Goal: Task Accomplishment & Management: Manage account settings

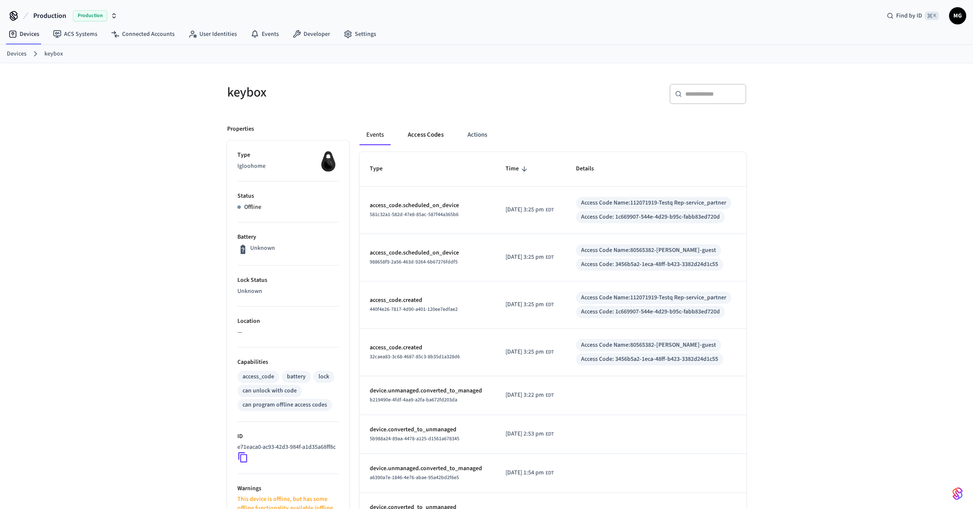
click at [425, 135] on button "Access Codes" at bounding box center [426, 135] width 50 height 21
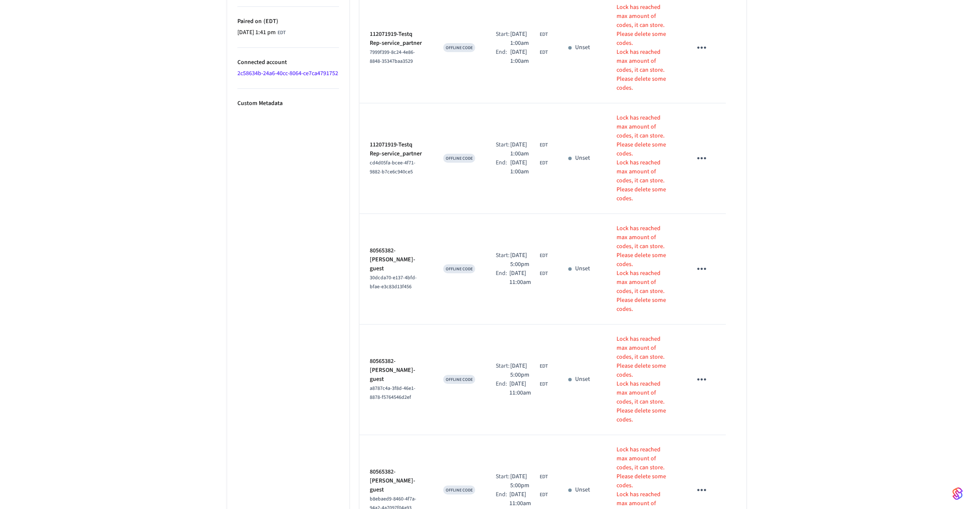
scroll to position [646, 0]
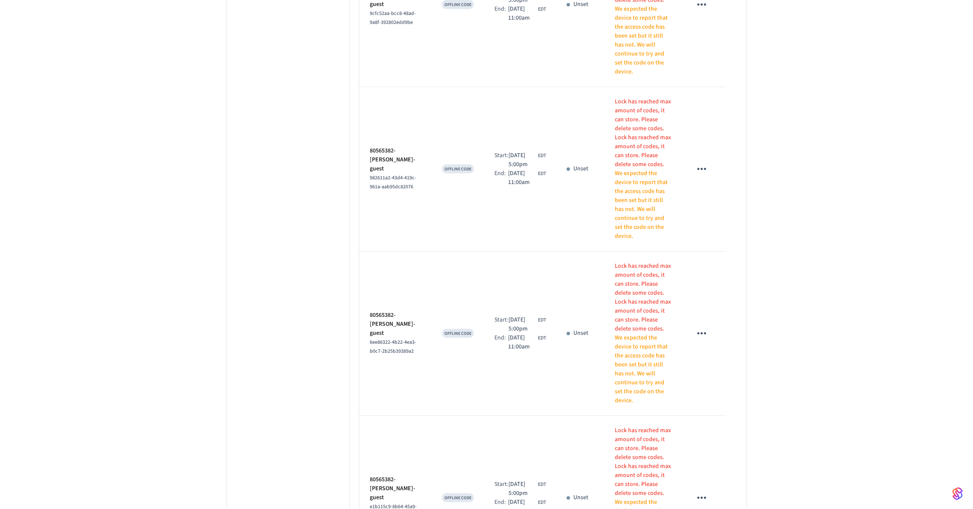
scroll to position [1148, 0]
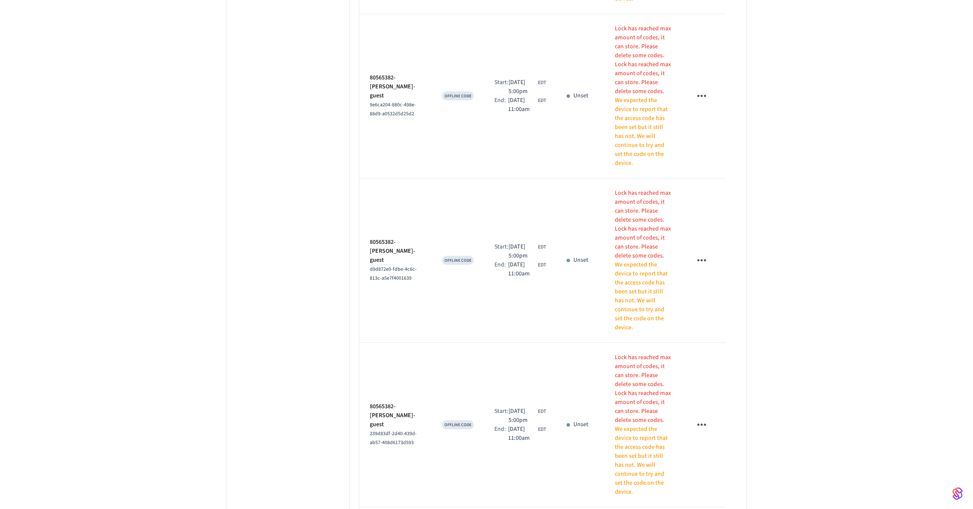
scroll to position [1274, 0]
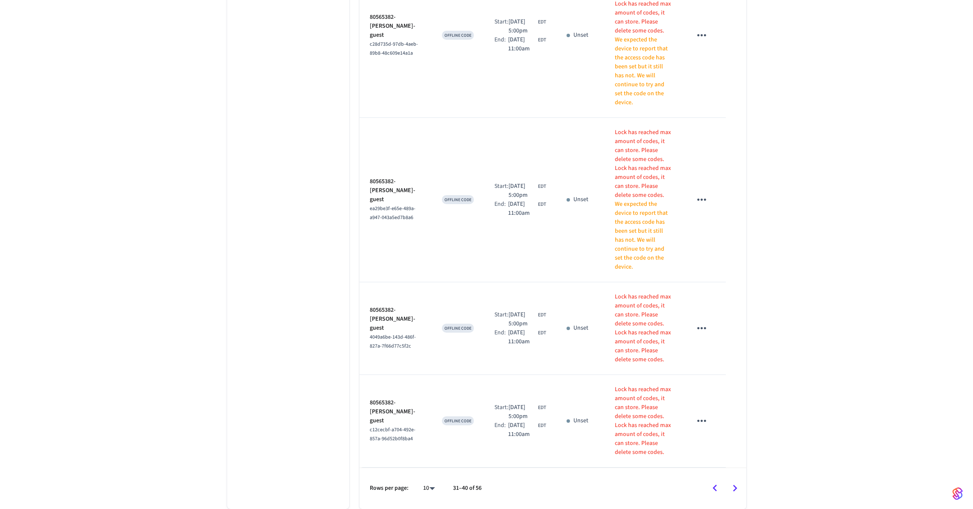
scroll to position [870, 0]
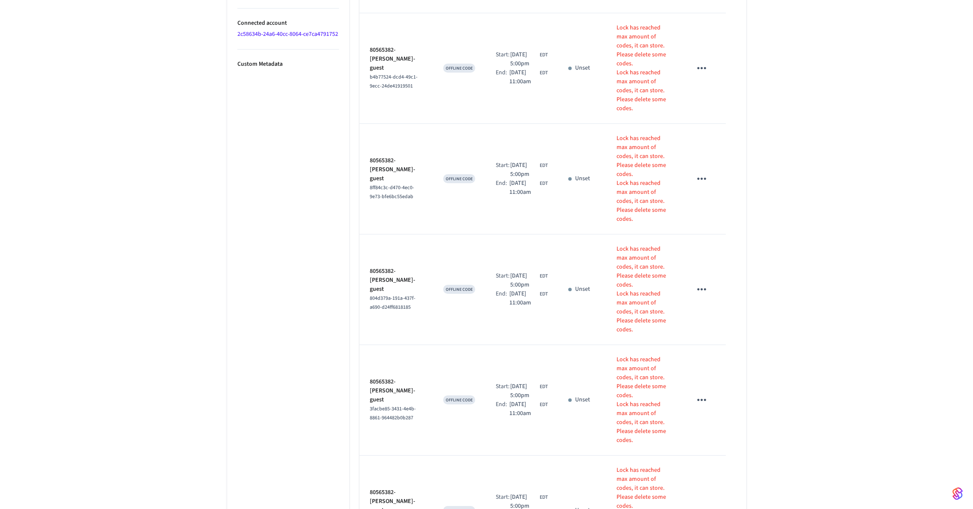
click at [706, 504] on icon "sticky table" at bounding box center [701, 510] width 13 height 13
click at [734, 469] on li "Delete" at bounding box center [722, 469] width 41 height 23
click at [700, 393] on icon "sticky table" at bounding box center [701, 399] width 13 height 13
click at [723, 375] on li "Delete" at bounding box center [722, 376] width 41 height 23
click at [704, 283] on icon "sticky table" at bounding box center [701, 289] width 13 height 13
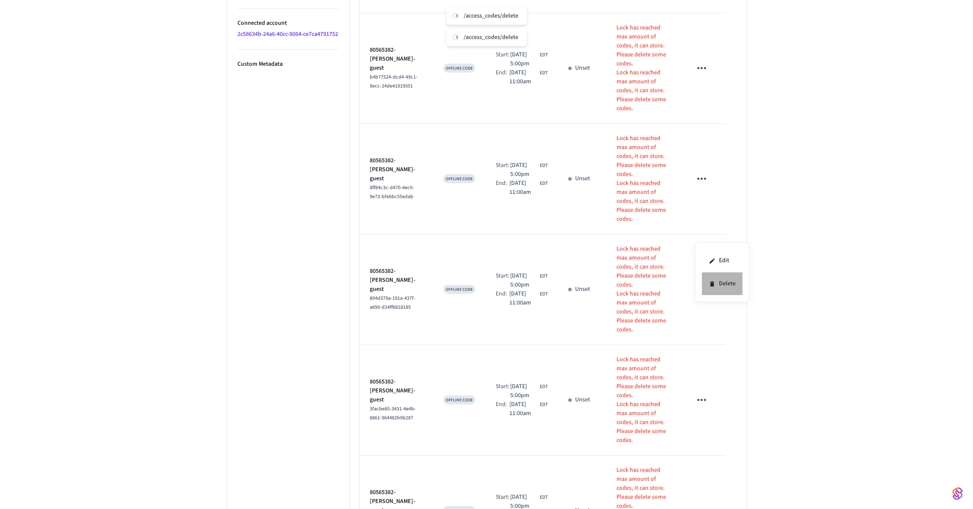
click at [717, 281] on li "Delete" at bounding box center [722, 284] width 41 height 23
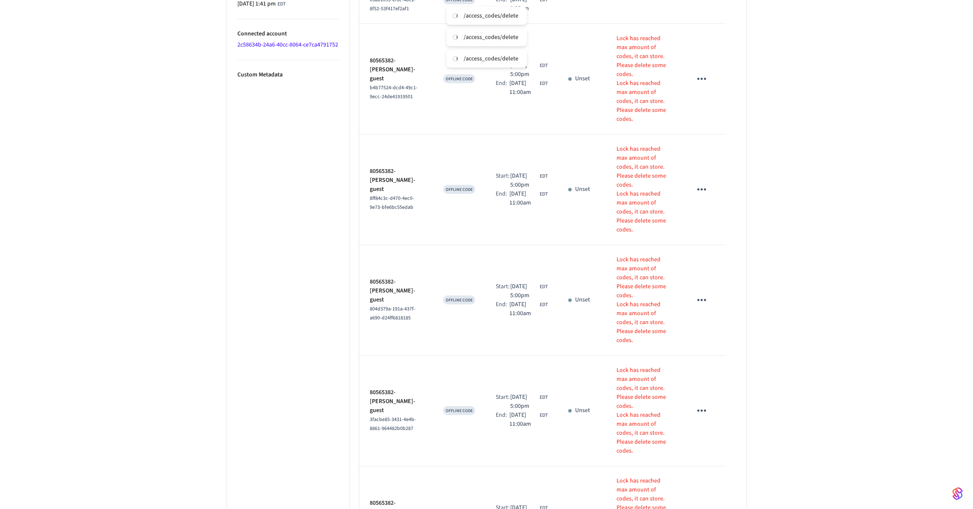
scroll to position [439, 0]
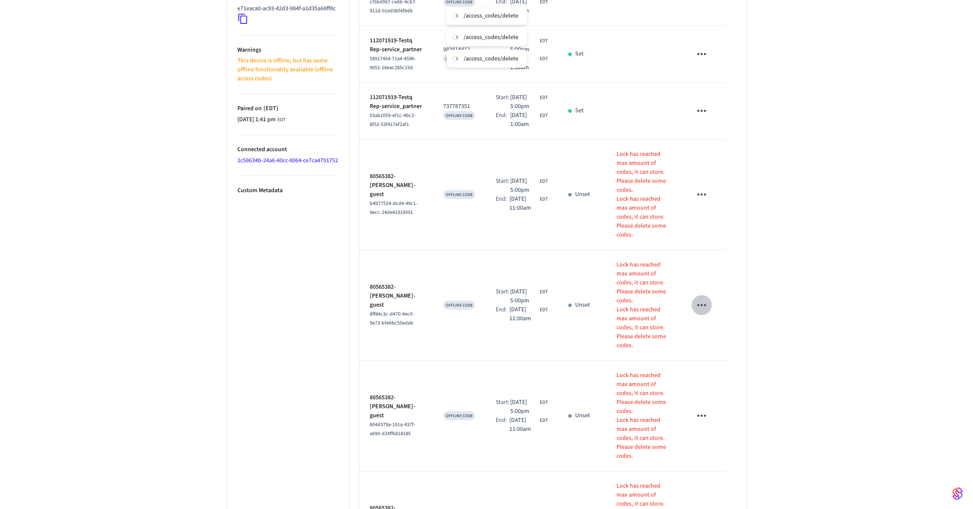
click at [703, 299] on icon "sticky table" at bounding box center [701, 305] width 13 height 13
click at [784, 233] on div at bounding box center [486, 254] width 973 height 509
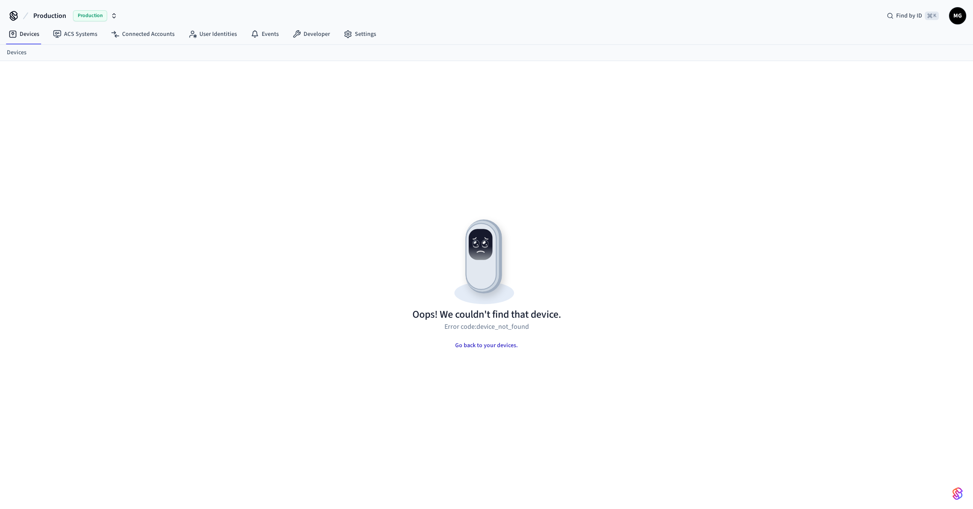
click at [502, 342] on button "Go back to your devices." at bounding box center [486, 345] width 76 height 17
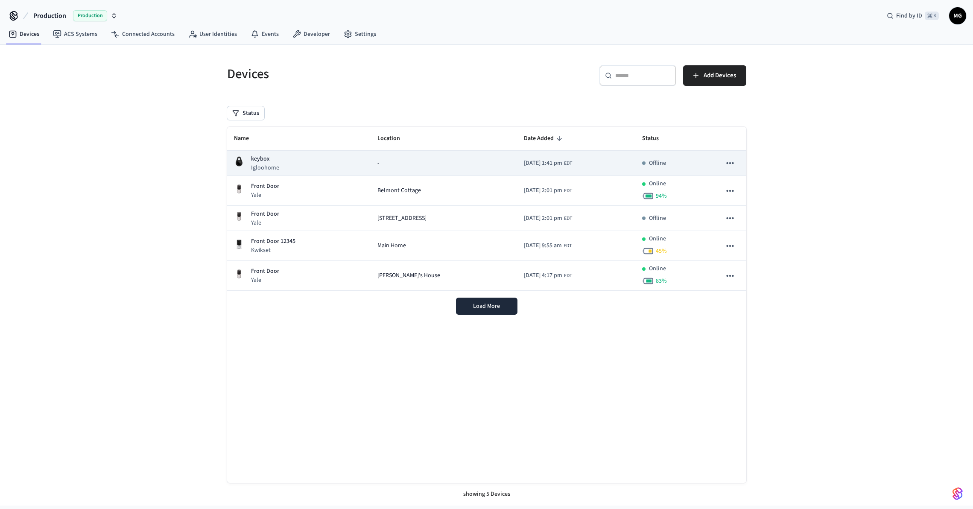
click at [316, 165] on div "keybox Igloohome" at bounding box center [299, 164] width 130 height 18
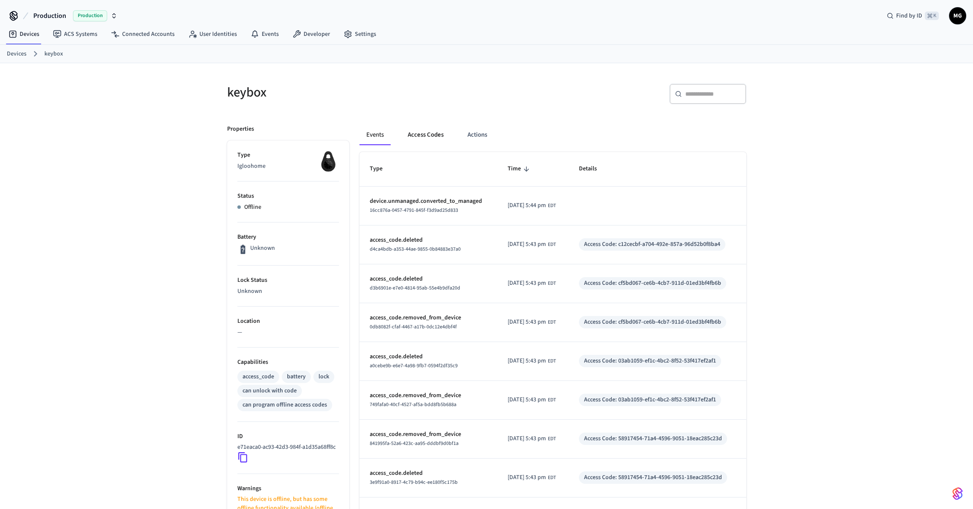
click at [439, 133] on button "Access Codes" at bounding box center [426, 135] width 50 height 21
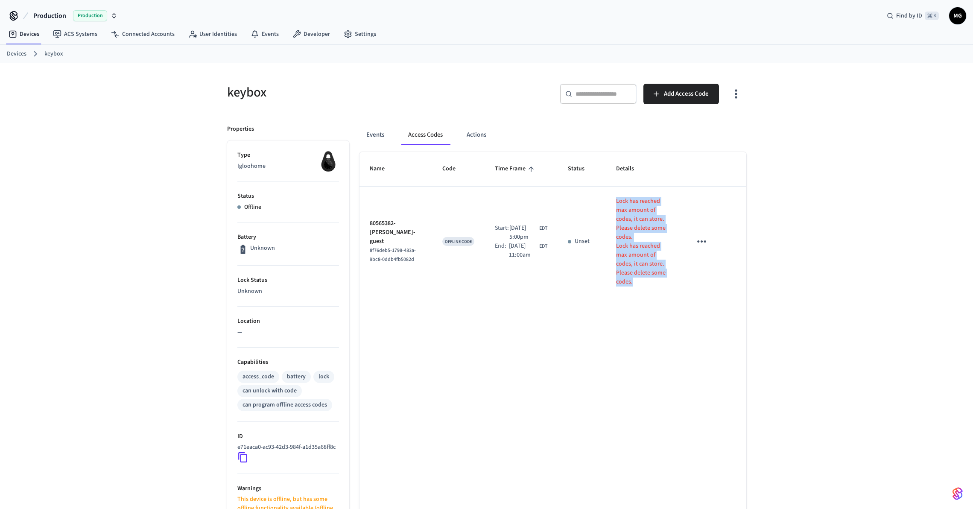
drag, startPoint x: 646, startPoint y: 264, endPoint x: 610, endPoint y: 200, distance: 73.8
click at [616, 200] on div "Lock has reached max amount of codes, it can store. Please delete some codes. L…" at bounding box center [643, 242] width 55 height 90
copy div "Lock has reached max amount of codes, it can store. Please delete some codes. L…"
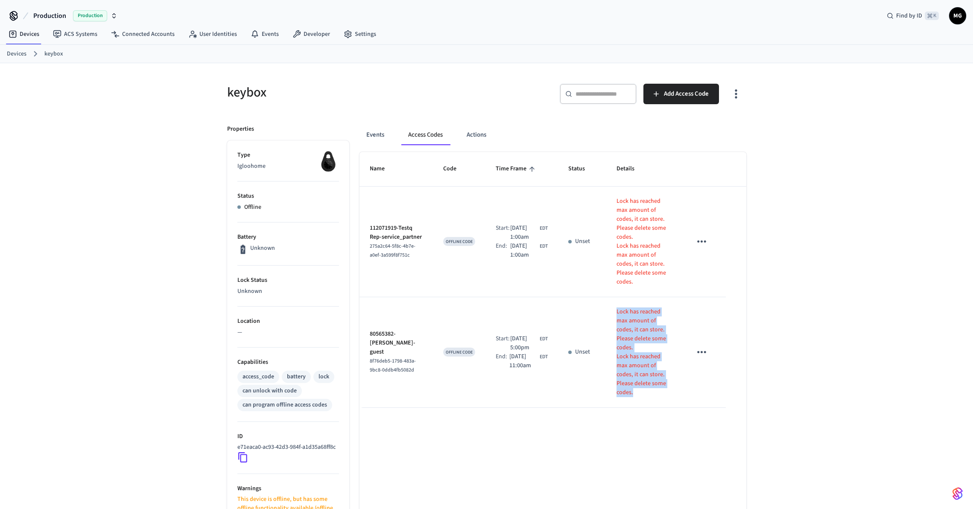
click at [824, 262] on div "keybox ​ ​ Add Access Code Properties Type Igloohome Status Offline Battery Unk…" at bounding box center [486, 354] width 973 height 583
click at [485, 128] on button "Actions" at bounding box center [476, 135] width 33 height 21
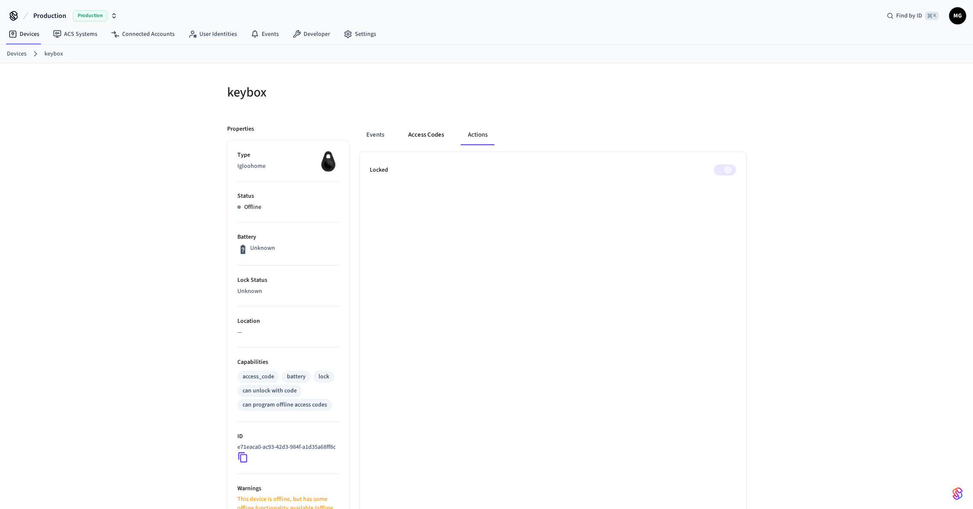
click at [425, 138] on button "Access Codes" at bounding box center [426, 135] width 50 height 21
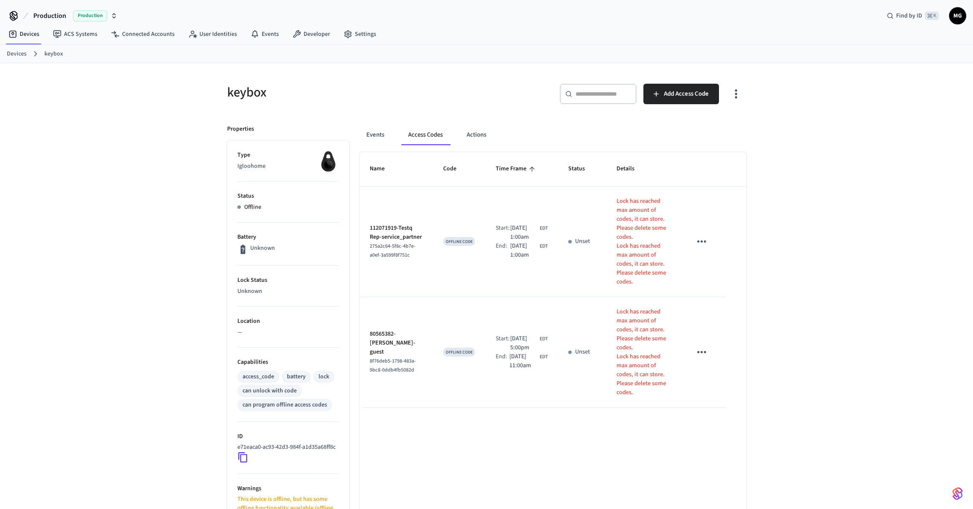
click at [748, 98] on div "keybox ​ ​ Add Access Code Properties Type Igloohome Status Offline Battery Unk…" at bounding box center [486, 359] width 533 height 573
click at [739, 97] on icon "button" at bounding box center [736, 93] width 13 height 13
click at [713, 125] on li "Show unmanaged access codes on device" at bounding box center [681, 129] width 120 height 23
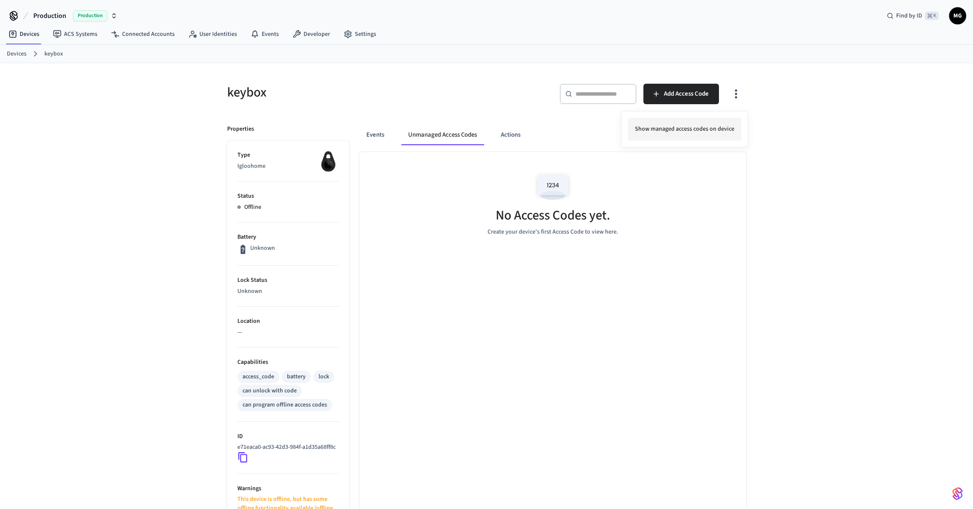
click at [709, 129] on li "Show managed access codes on device" at bounding box center [684, 129] width 113 height 23
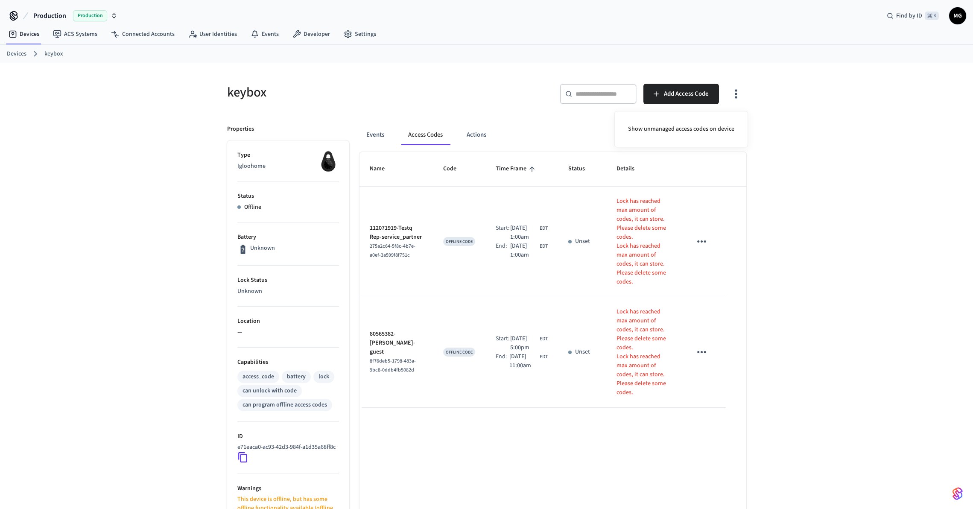
click at [824, 237] on div at bounding box center [486, 254] width 973 height 509
click at [702, 235] on icon "sticky table" at bounding box center [701, 241] width 13 height 13
click at [725, 290] on li "Delete" at bounding box center [722, 281] width 41 height 23
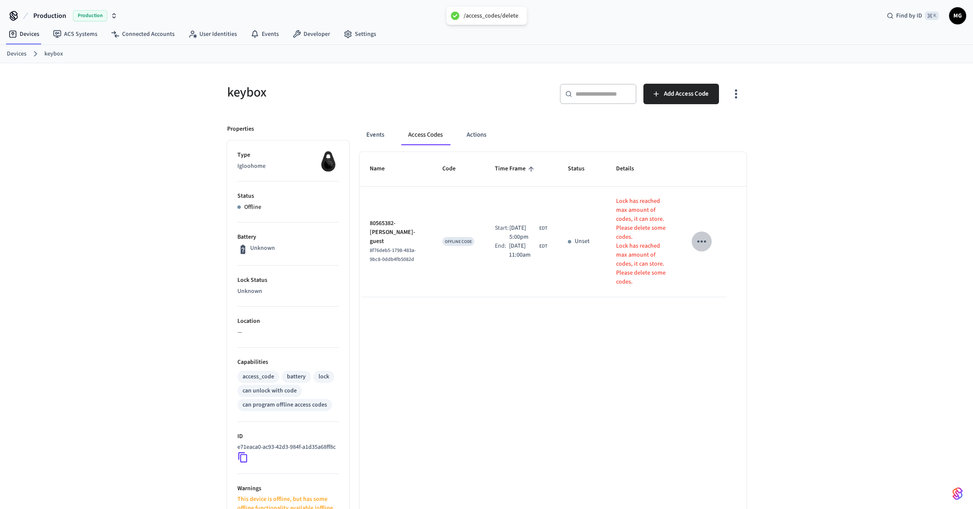
click at [697, 236] on icon "sticky table" at bounding box center [701, 241] width 13 height 13
click at [712, 277] on li "Delete" at bounding box center [722, 281] width 41 height 23
